Goal: Task Accomplishment & Management: Manage account settings

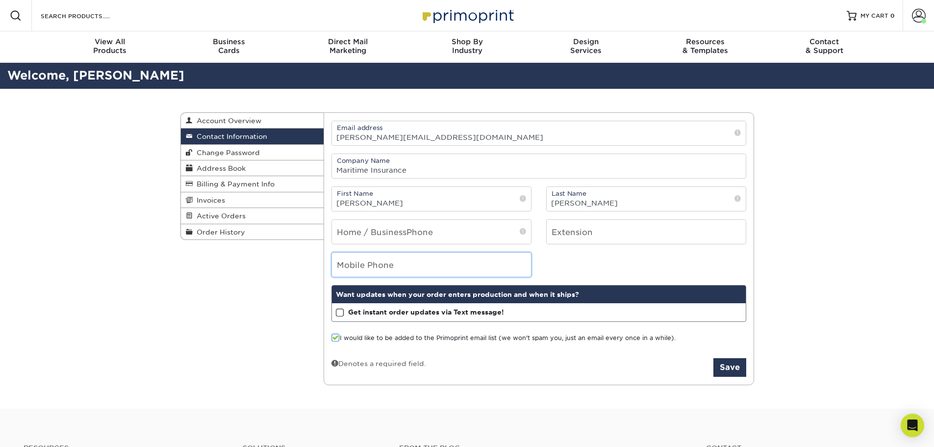
click at [438, 264] on input "tel" at bounding box center [431, 264] width 199 height 24
click at [724, 371] on button "Save" at bounding box center [729, 367] width 33 height 19
click at [354, 238] on input "tel" at bounding box center [431, 232] width 199 height 24
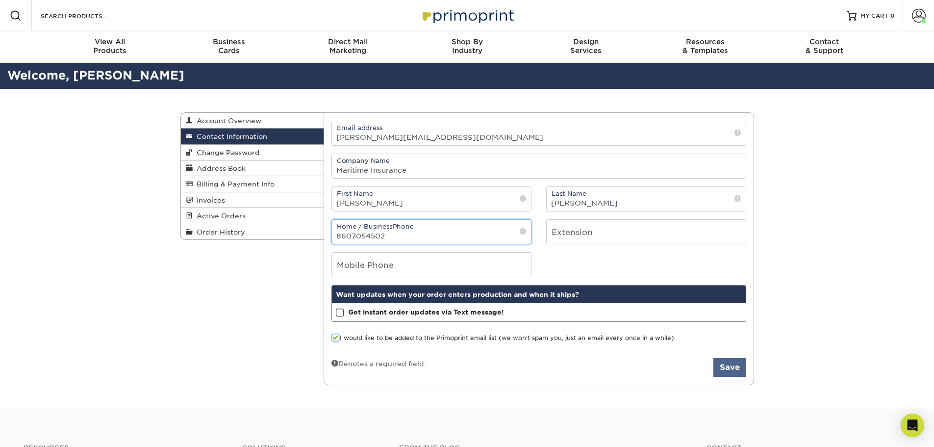
type input "8607054502"
click at [729, 367] on button "Save" at bounding box center [729, 367] width 33 height 19
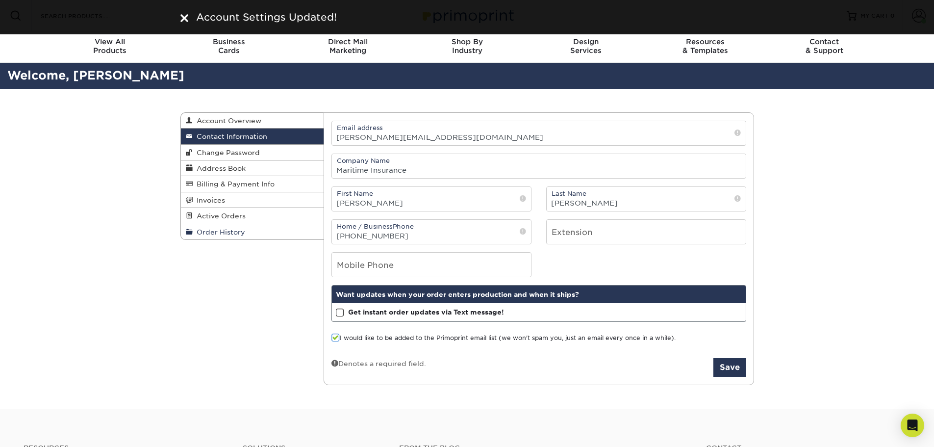
click at [221, 235] on span "Order History" at bounding box center [219, 232] width 52 height 8
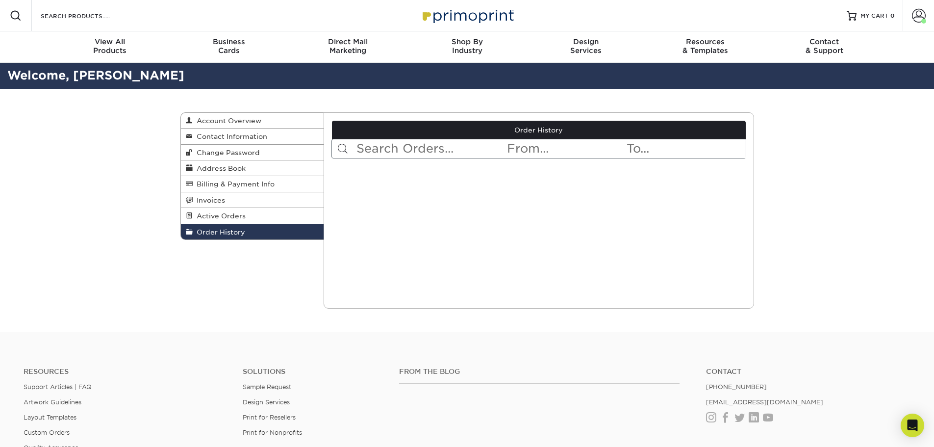
click at [496, 143] on input "text" at bounding box center [430, 148] width 150 height 19
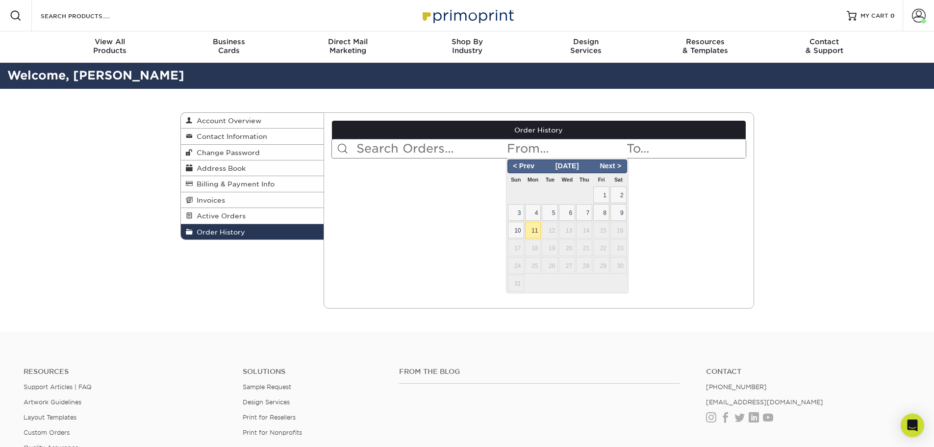
click at [530, 147] on input "text" at bounding box center [566, 148] width 120 height 19
click at [645, 141] on input "text" at bounding box center [685, 148] width 120 height 19
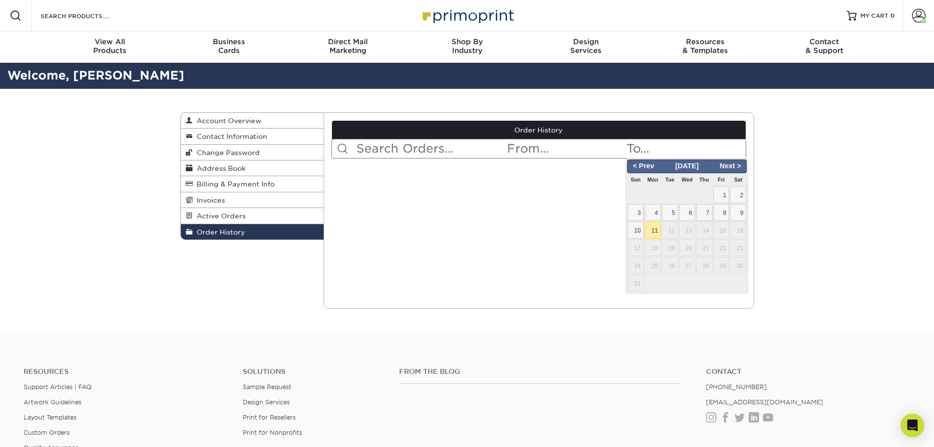
click at [422, 154] on input "text" at bounding box center [430, 148] width 150 height 19
